Goal: Find specific page/section: Find specific page/section

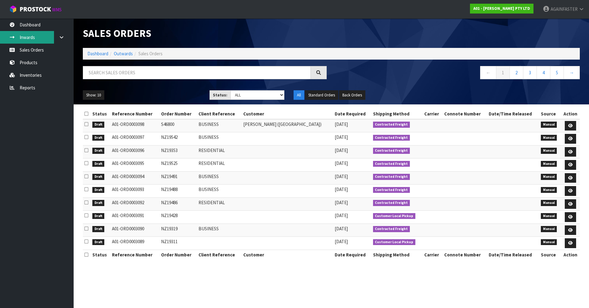
click at [41, 43] on link "Inwards" at bounding box center [37, 37] width 74 height 13
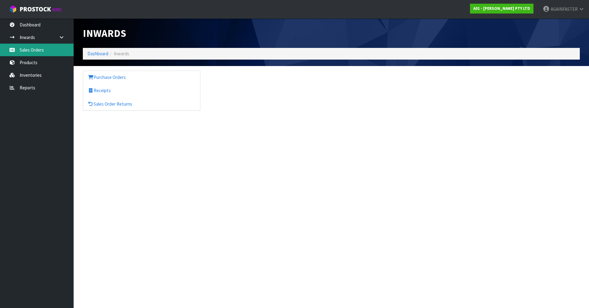
click at [38, 53] on link "Sales Orders" at bounding box center [37, 50] width 74 height 13
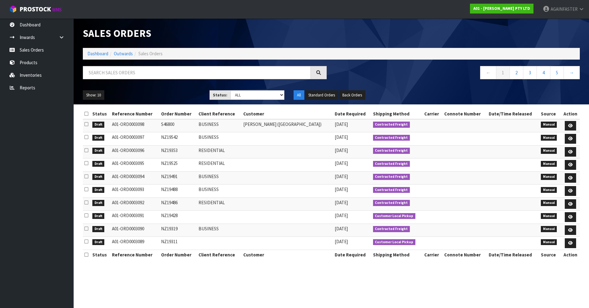
click at [93, 100] on div "Show: 10 5 10 25 50 Status: Draft Pending Allocated Pending Pick Goods Picked G…" at bounding box center [331, 95] width 506 height 19
click at [94, 99] on button "Show: 10" at bounding box center [93, 95] width 21 height 10
click at [103, 120] on link "25" at bounding box center [107, 123] width 48 height 8
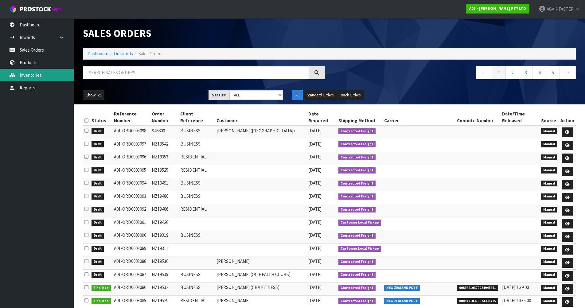
click at [53, 73] on link "Inventories" at bounding box center [37, 75] width 74 height 13
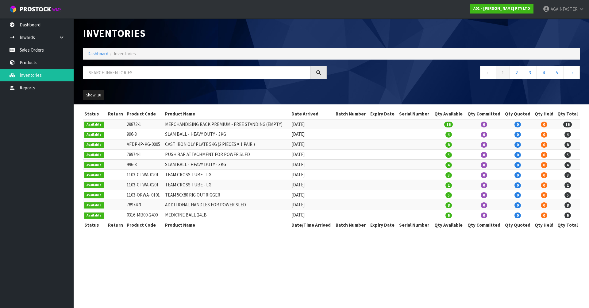
click at [56, 64] on body "Toggle navigation ProStock WMS A01 - [PERSON_NAME] PTY LTD AGAINFASTER Logout D…" at bounding box center [294, 154] width 589 height 308
click at [56, 64] on link "Products" at bounding box center [37, 62] width 74 height 13
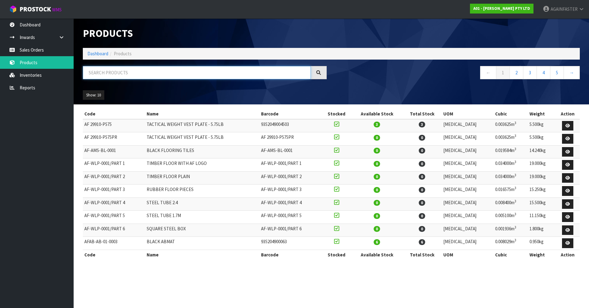
paste input "1102-WBWA-0002"
click at [110, 71] on input "1102-WBWA-0002" at bounding box center [197, 72] width 228 height 13
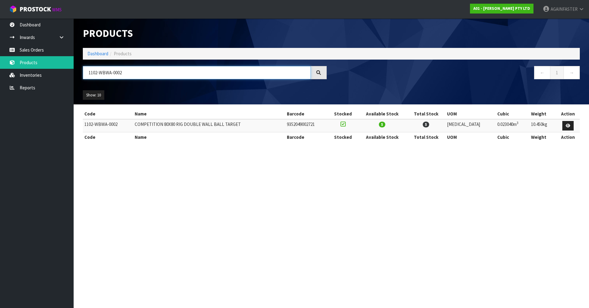
type input "1102-WBWA-0002"
click at [35, 55] on link "Sales Orders" at bounding box center [37, 50] width 74 height 13
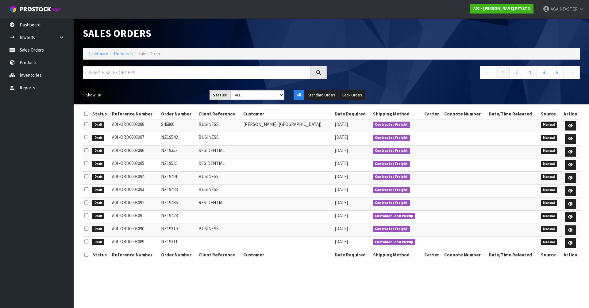
click at [92, 96] on button "Show: 10" at bounding box center [93, 95] width 21 height 10
click at [97, 122] on link "25" at bounding box center [107, 123] width 48 height 8
